Goal: Obtain resource: Download file/media

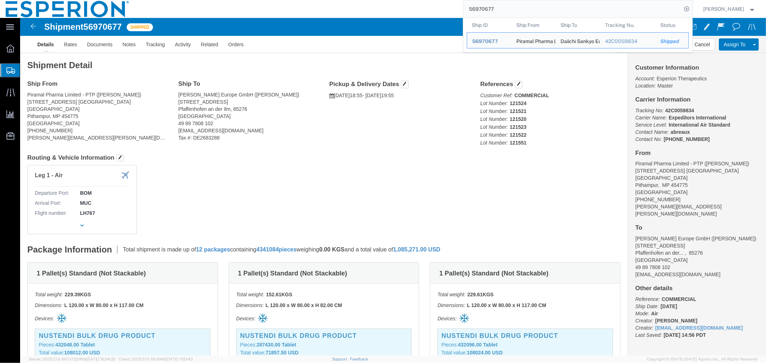
click at [543, 15] on input "56970677" at bounding box center [573, 8] width 218 height 17
drag, startPoint x: 501, startPoint y: 11, endPoint x: 430, endPoint y: 13, distance: 71.5
click at [430, 13] on div "56970677 Ship ID Ship From Ship To Tracking Nu. Status Ship ID 56970677 Ship Fr…" at bounding box center [414, 9] width 558 height 18
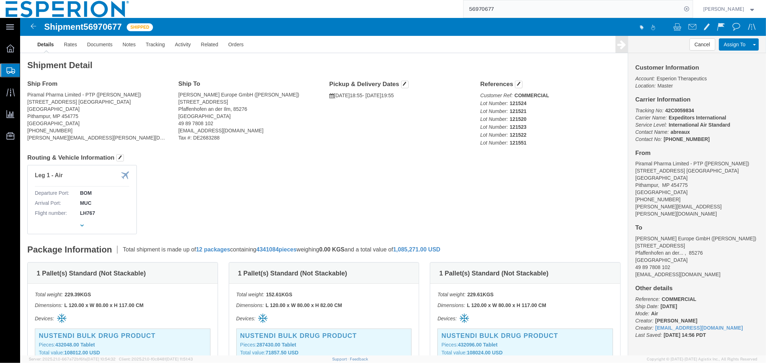
paste input "68046"
type input "56968046"
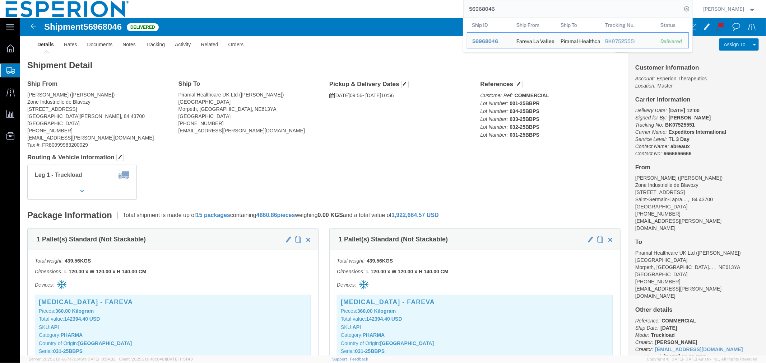
click div "Shipment Detail Ship From [GEOGRAPHIC_DATA] ([PERSON_NAME]) Zone [GEOGRAPHIC_DA…"
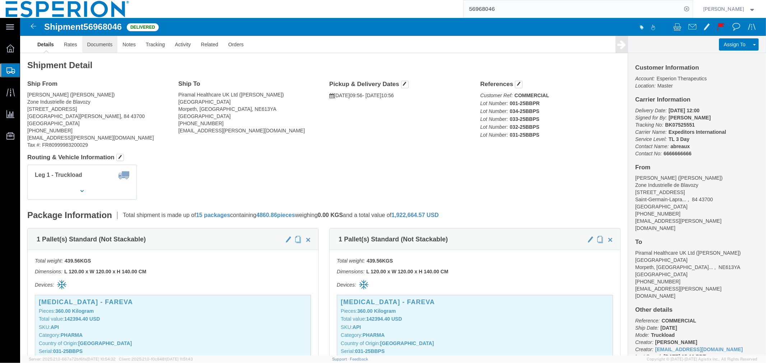
click link "Documents"
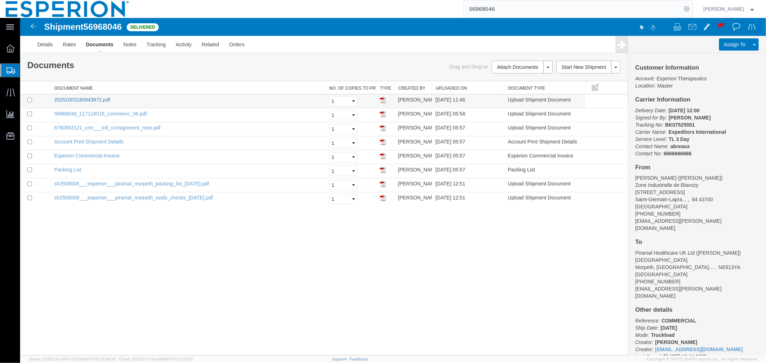
click at [84, 97] on link "20251003180943872.pdf" at bounding box center [82, 100] width 56 height 6
click at [29, 184] on input "checkbox" at bounding box center [29, 183] width 5 height 5
checkbox input "true"
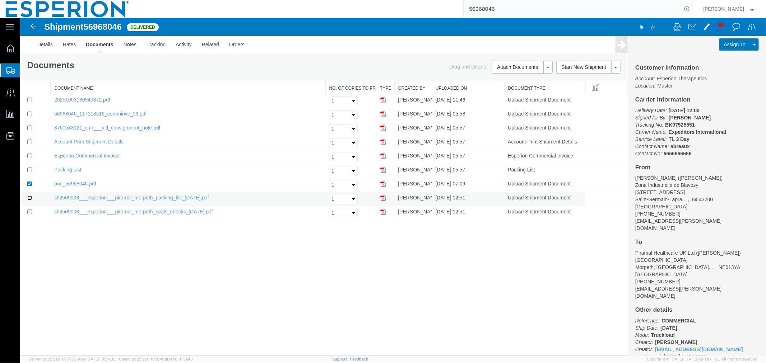
click at [29, 199] on input "checkbox" at bounding box center [29, 197] width 5 height 5
checkbox input "true"
click at [515, 79] on link "Print Documents" at bounding box center [520, 79] width 62 height 11
click at [211, 265] on div "Shipment 56968046 9 of 9 Delivered Details Rates Documents Notes Tracking Activ…" at bounding box center [393, 187] width 746 height 338
click at [144, 234] on div "Shipment 56968046 9 of 9 Delivered Details Rates Documents Notes Tracking Activ…" at bounding box center [393, 187] width 746 height 338
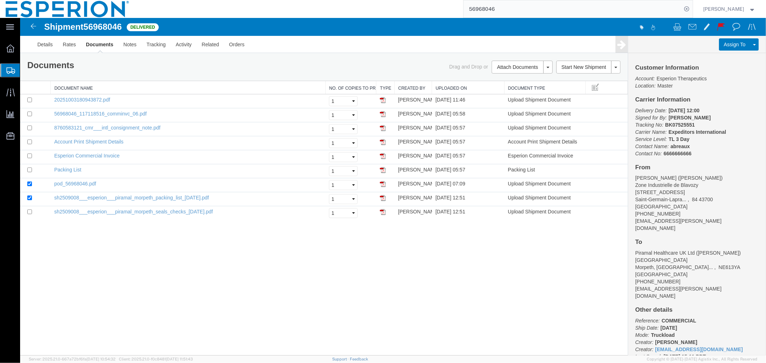
click at [533, 0] on input "56968046" at bounding box center [573, 8] width 218 height 17
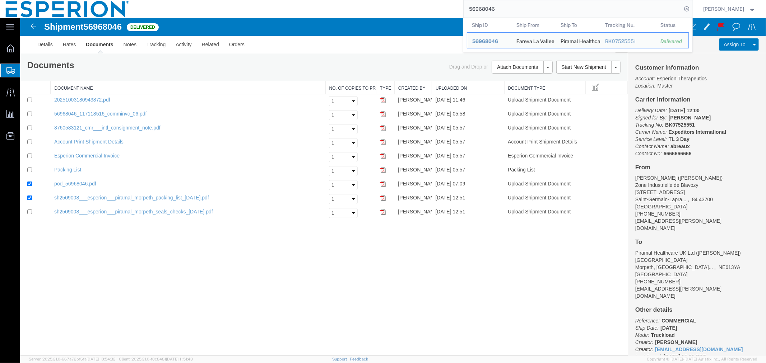
drag, startPoint x: 519, startPoint y: 11, endPoint x: 439, endPoint y: 14, distance: 79.8
click at [439, 14] on div "56968046 Ship ID Ship From Ship To Tracking Nu. Status Ship ID 56968046 Ship Fr…" at bounding box center [414, 9] width 558 height 18
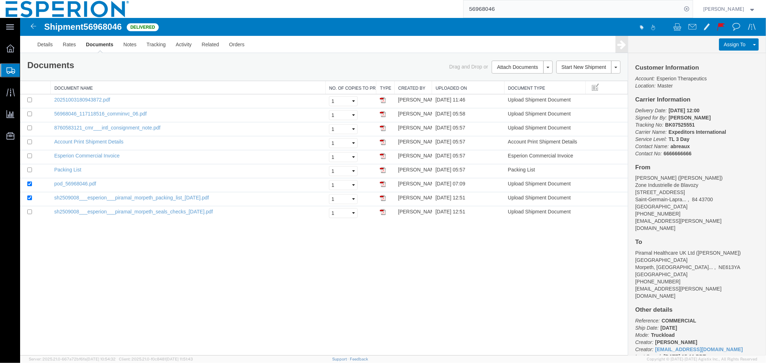
paste input "563968"
type input "56563968"
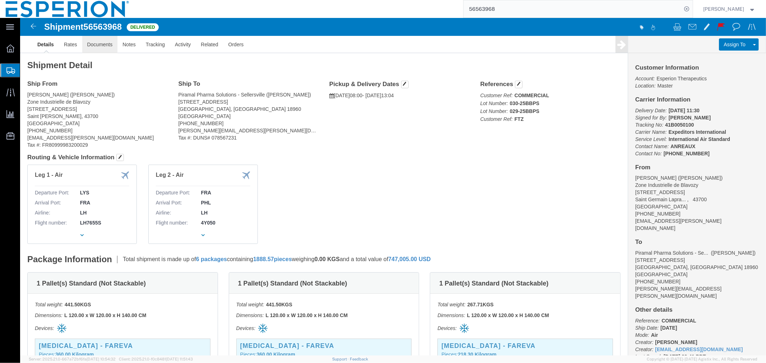
click link "Documents"
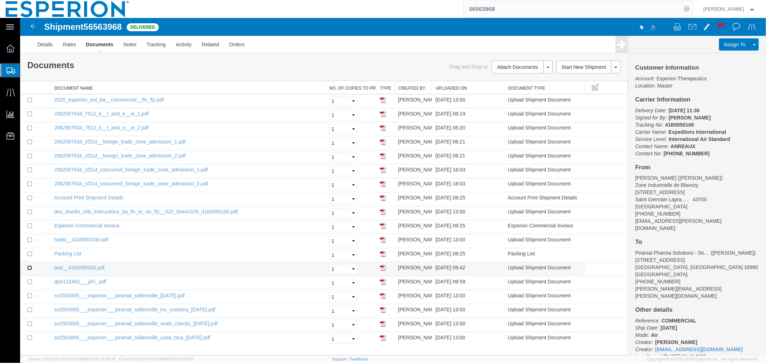
click at [28, 270] on input "checkbox" at bounding box center [29, 267] width 5 height 5
checkbox input "true"
click at [27, 297] on input "checkbox" at bounding box center [29, 295] width 5 height 5
checkbox input "true"
click at [505, 78] on link "Print Documents" at bounding box center [520, 79] width 62 height 11
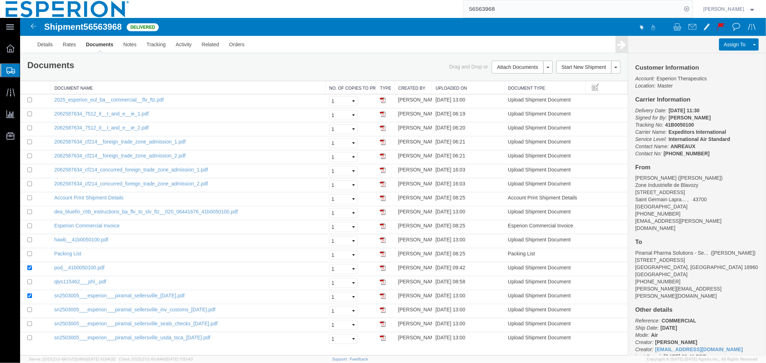
click at [365, 58] on div "Documents Ship Label Format: Plain Thermal Drag and Drop or Attach Documents Pr…" at bounding box center [324, 66] width 608 height 27
